Goal: Task Accomplishment & Management: Complete application form

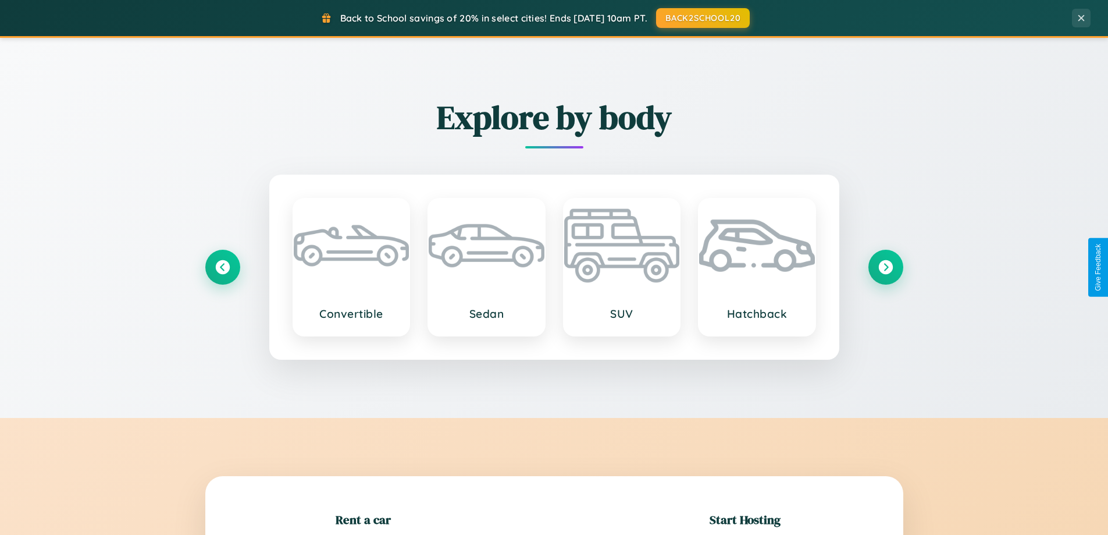
scroll to position [251, 0]
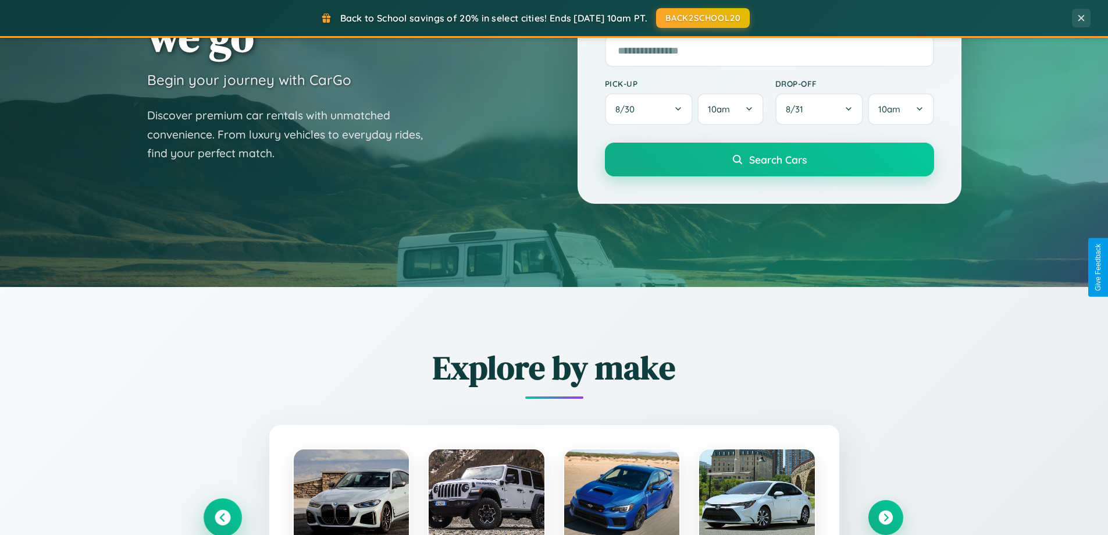
click at [222, 517] on icon at bounding box center [223, 518] width 16 height 16
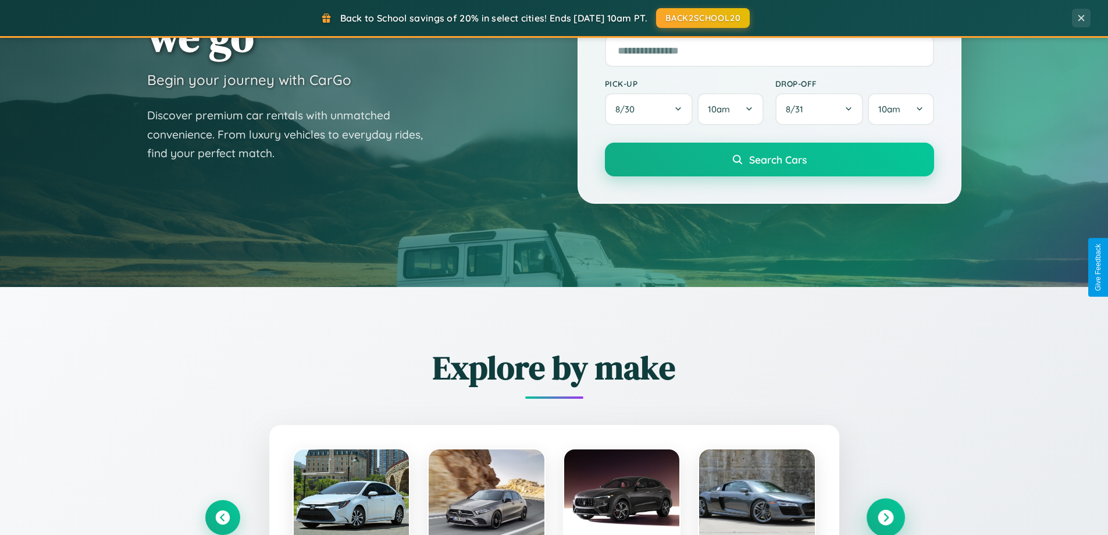
click at [885, 517] on icon at bounding box center [886, 518] width 16 height 16
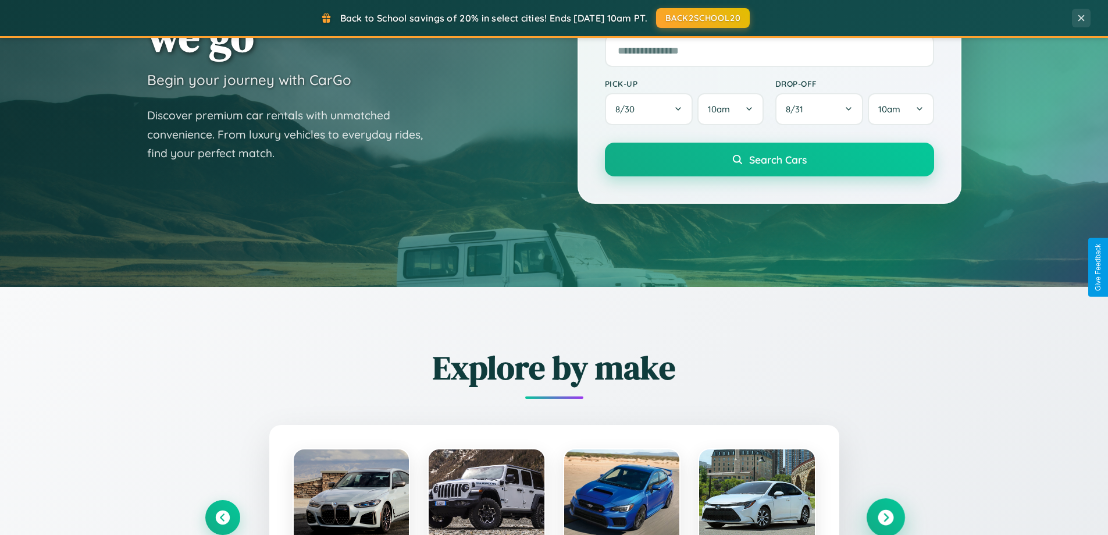
scroll to position [1869, 0]
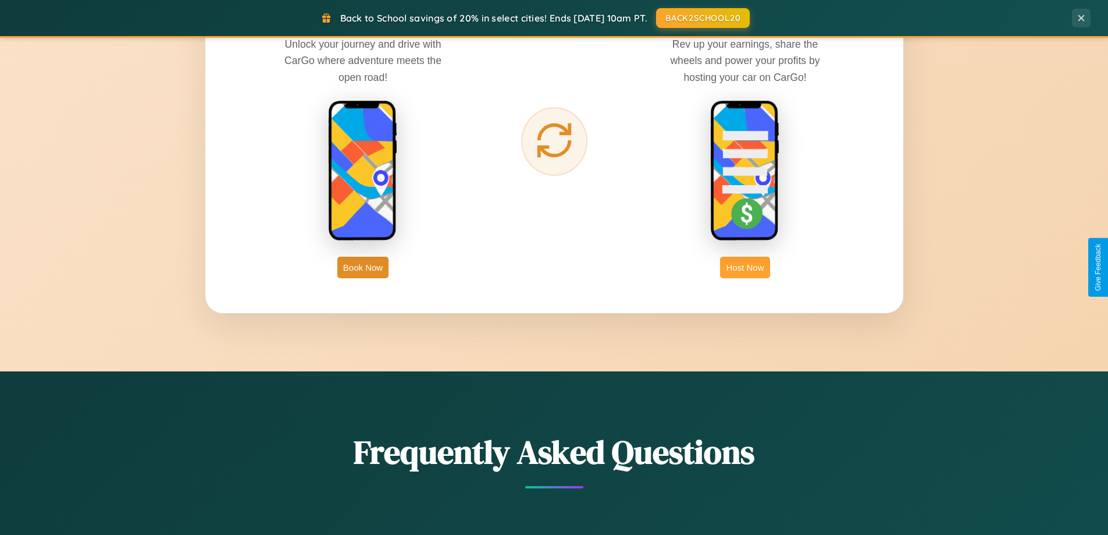
click at [745, 267] on button "Host Now" at bounding box center [744, 268] width 49 height 22
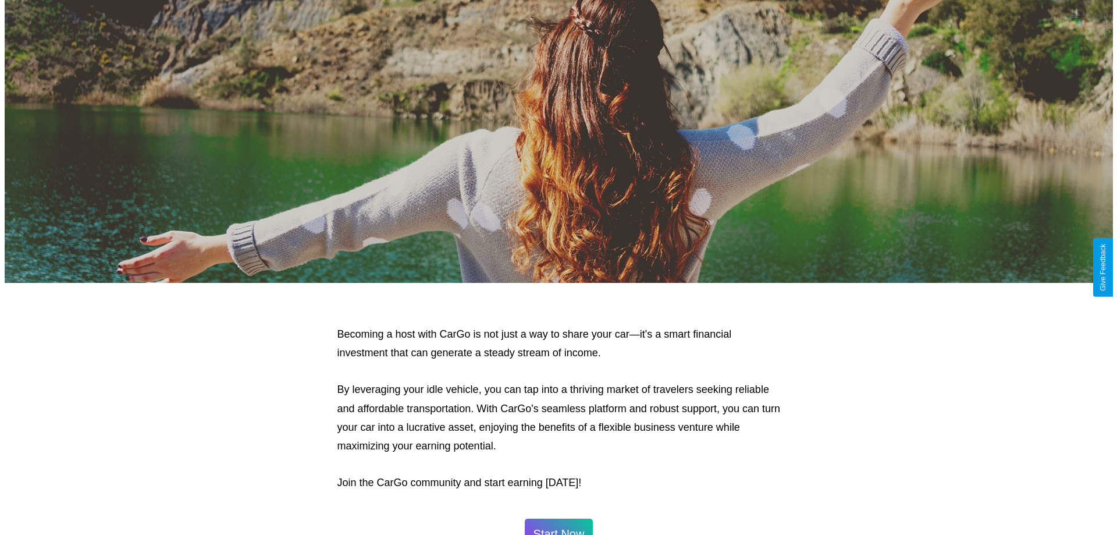
scroll to position [562, 0]
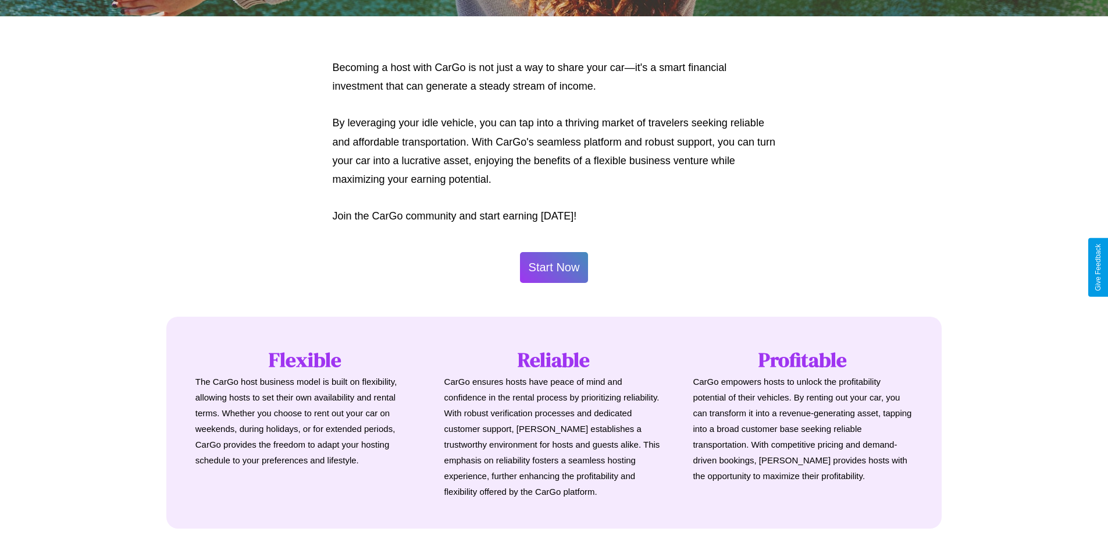
click at [554, 267] on button "Start Now" at bounding box center [554, 267] width 69 height 31
